Goal: Check status

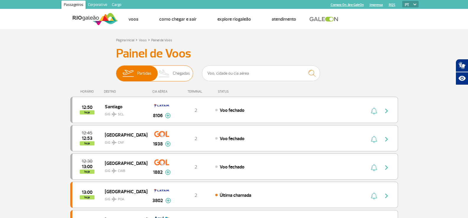
click at [190, 67] on span "Chegadas" at bounding box center [181, 73] width 17 height 15
click at [116, 71] on input "Partidas Chegadas" at bounding box center [116, 71] width 0 height 0
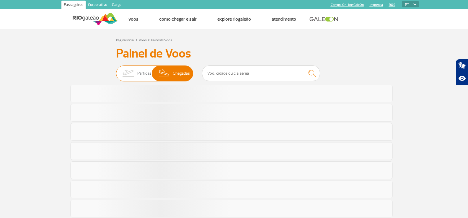
click at [147, 71] on span "Partidas" at bounding box center [144, 73] width 14 height 15
click at [116, 71] on input "Partidas Chegadas" at bounding box center [116, 71] width 0 height 0
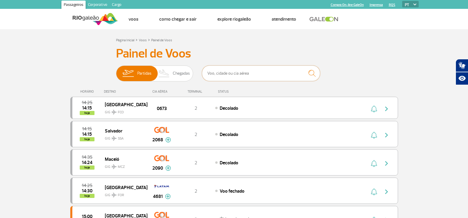
click at [237, 68] on input "text" at bounding box center [261, 74] width 118 height 16
type input "3366"
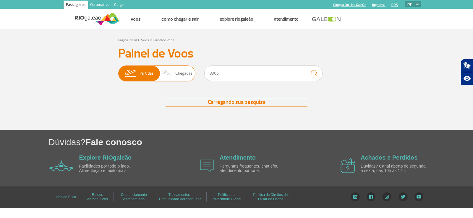
click at [178, 73] on span "Chegadas" at bounding box center [183, 73] width 17 height 15
click at [118, 71] on input "Partidas Chegadas" at bounding box center [118, 71] width 0 height 0
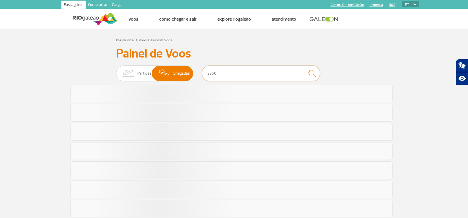
click at [238, 71] on input "3366" at bounding box center [261, 74] width 118 height 16
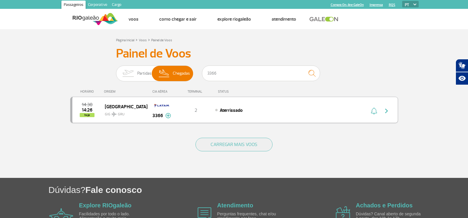
click at [169, 116] on img at bounding box center [168, 115] width 6 height 5
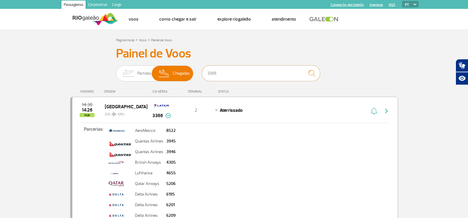
click at [245, 71] on input "3366" at bounding box center [261, 74] width 118 height 16
type input "7277"
